Goal: Find specific page/section: Find specific page/section

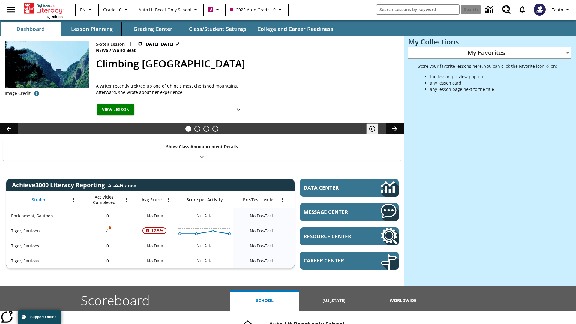
click at [92, 29] on button "Lesson Planning" at bounding box center [92, 29] width 60 height 14
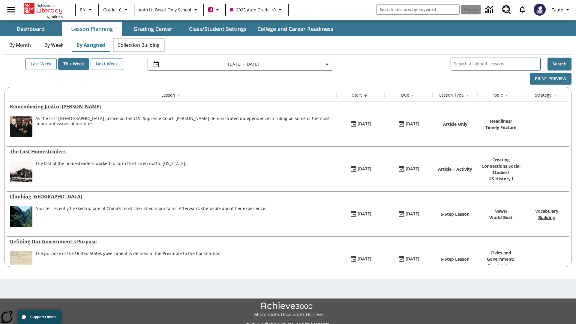
click at [139, 45] on button "Collection Building" at bounding box center [139, 45] width 52 height 14
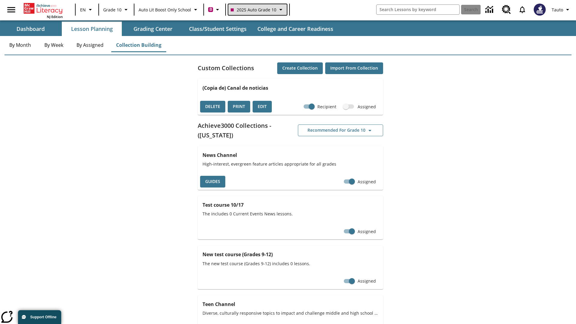
click at [257, 10] on span "2025 Auto Grade 10" at bounding box center [254, 10] width 46 height 6
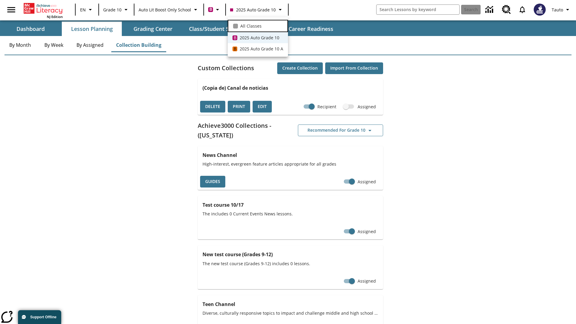
click at [258, 25] on span "All Classes" at bounding box center [250, 26] width 21 height 6
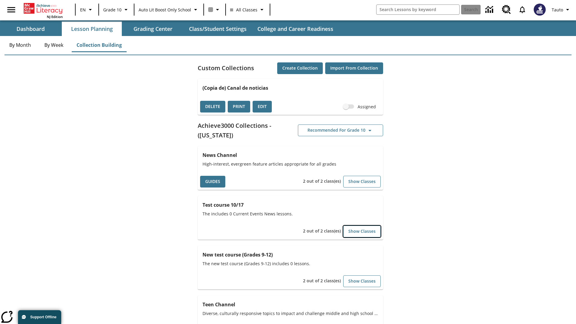
click at [362, 231] on button "Show Classes" at bounding box center [362, 232] width 38 height 12
